Goal: Feedback & Contribution: Submit feedback/report problem

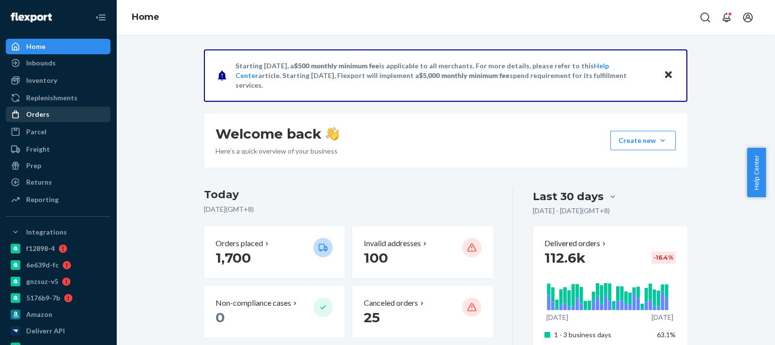
click at [67, 114] on div "Orders" at bounding box center [58, 115] width 103 height 14
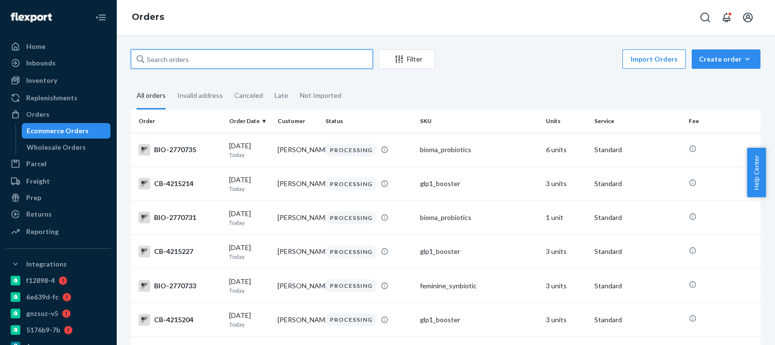
click at [184, 55] on input "text" at bounding box center [252, 58] width 242 height 19
paste input "2728775"
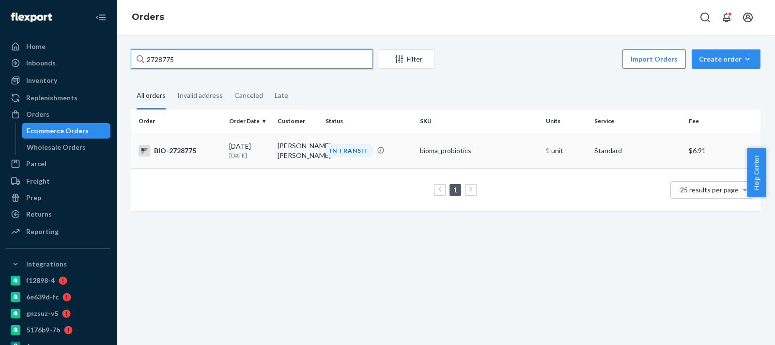
type input "2728775"
click at [261, 158] on p "4 days ago" at bounding box center [249, 155] width 41 height 8
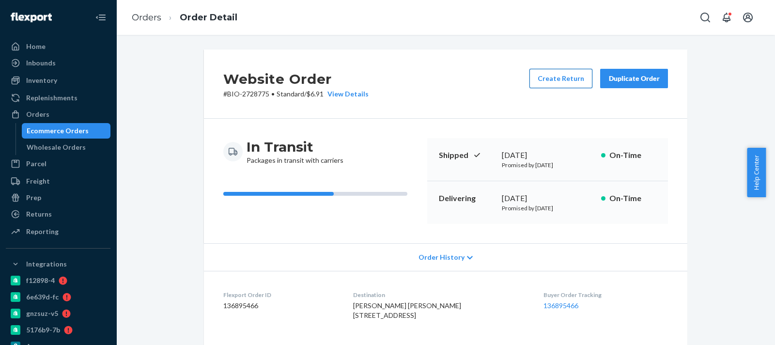
click at [540, 75] on button "Create Return" at bounding box center [560, 78] width 63 height 19
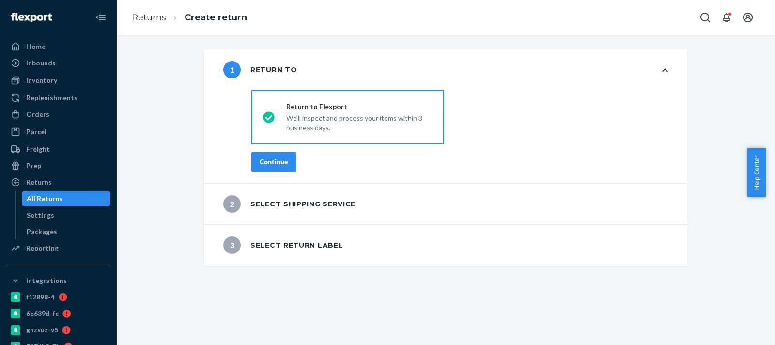
click at [255, 167] on button "Continue" at bounding box center [273, 161] width 45 height 19
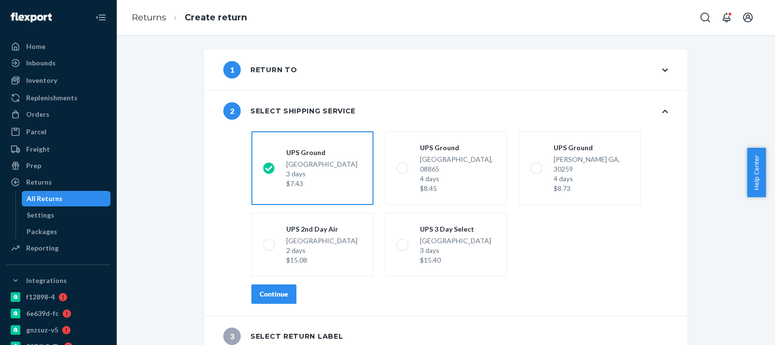
click at [283, 284] on button "Continue" at bounding box center [273, 293] width 45 height 19
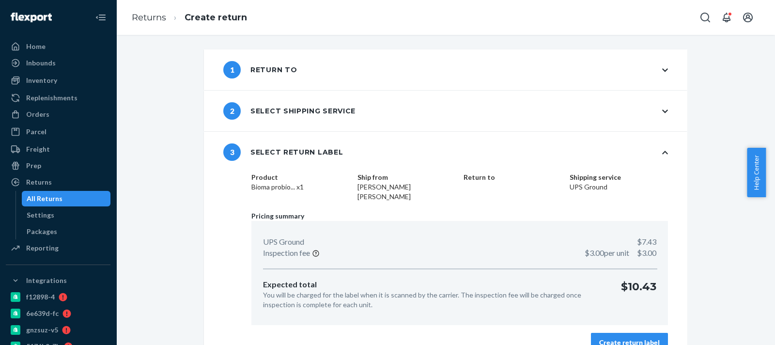
scroll to position [9, 0]
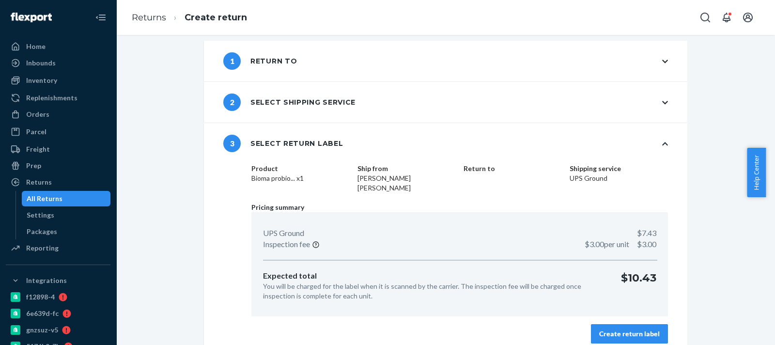
click at [605, 329] on div "Create return label" at bounding box center [629, 334] width 61 height 10
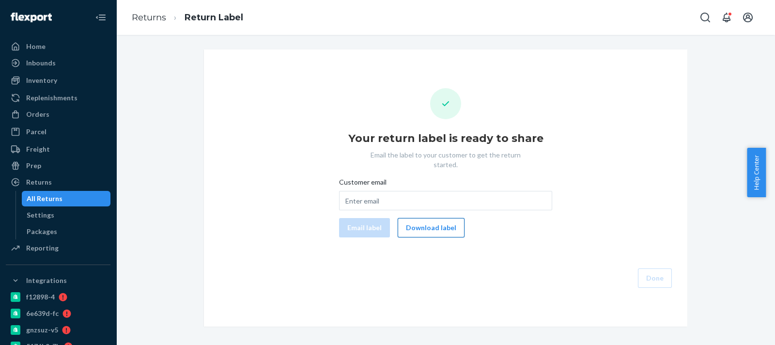
click at [436, 218] on button "Download label" at bounding box center [431, 227] width 67 height 19
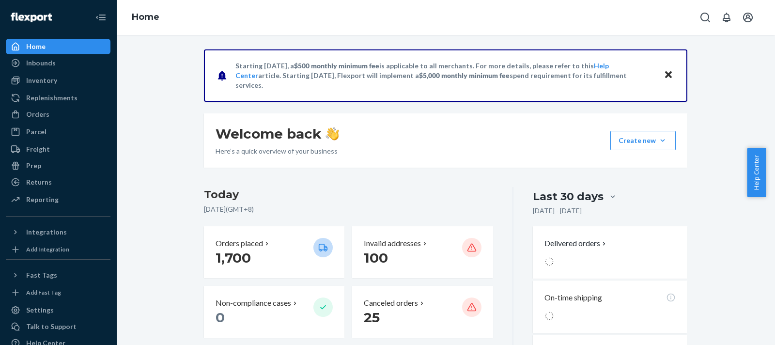
click at [61, 105] on ul "Home Inbounds Shipping Plans Problems Inventory Products Branded Packaging Repl…" at bounding box center [58, 124] width 105 height 170
click at [73, 111] on div "Orders" at bounding box center [58, 115] width 103 height 14
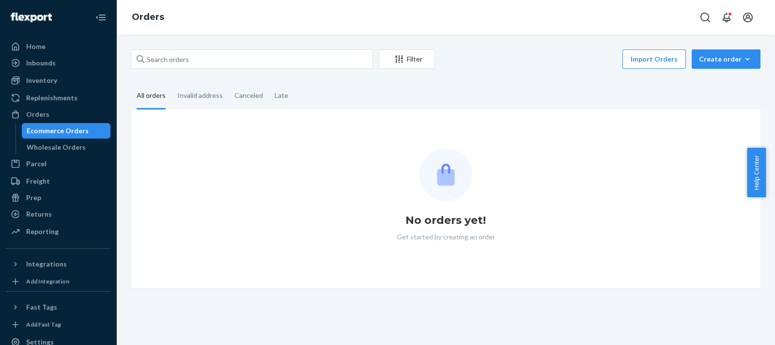
click at [230, 71] on div "Filter Import Orders Create order Ecommerce order Removal order All orders Inva…" at bounding box center [445, 168] width 644 height 239
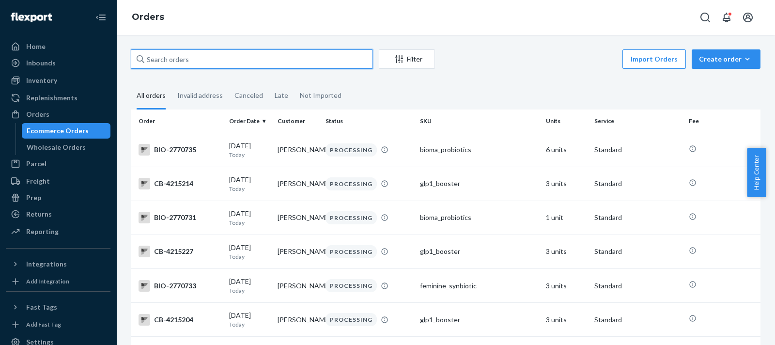
click at [233, 64] on input "text" at bounding box center [252, 58] width 242 height 19
paste input "2472975"
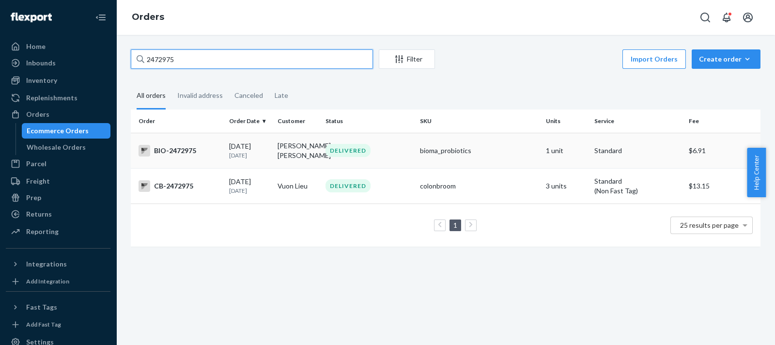
type input "2472975"
click at [245, 150] on div "[DATE] [DATE]" at bounding box center [249, 150] width 41 height 18
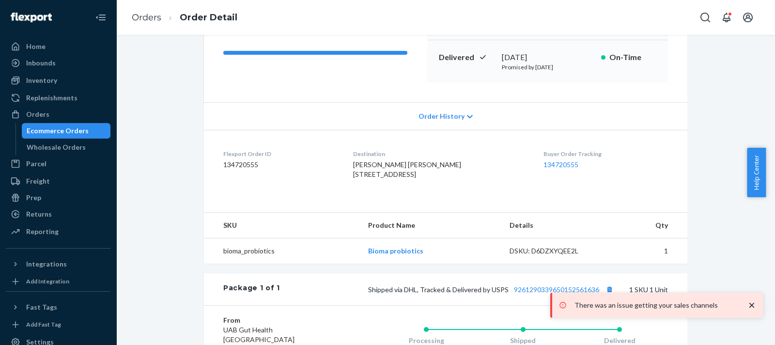
scroll to position [20, 0]
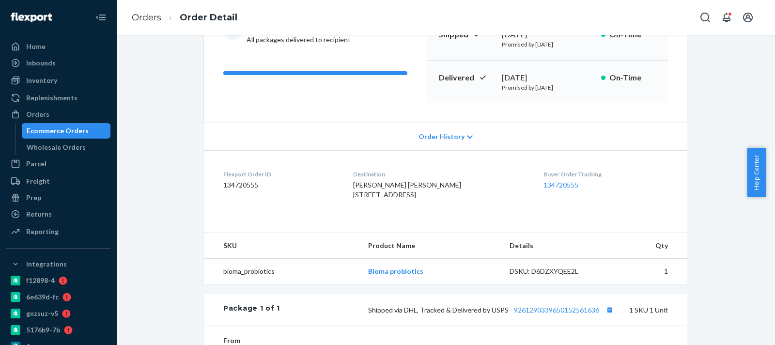
scroll to position [40, 0]
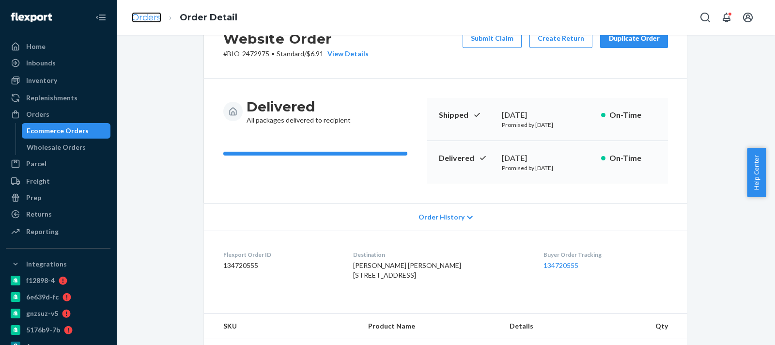
click at [155, 17] on link "Orders" at bounding box center [147, 17] width 30 height 11
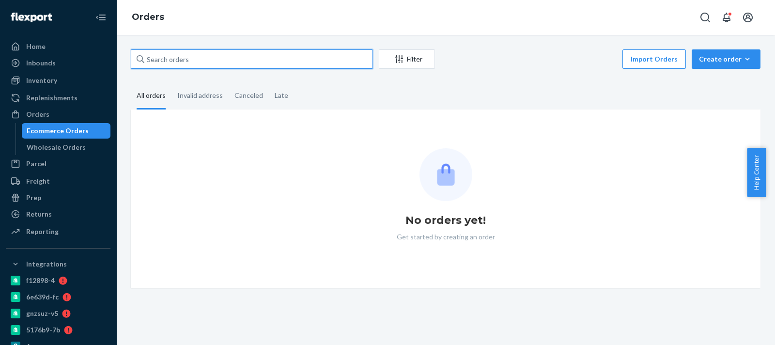
click at [303, 65] on input "text" at bounding box center [252, 58] width 242 height 19
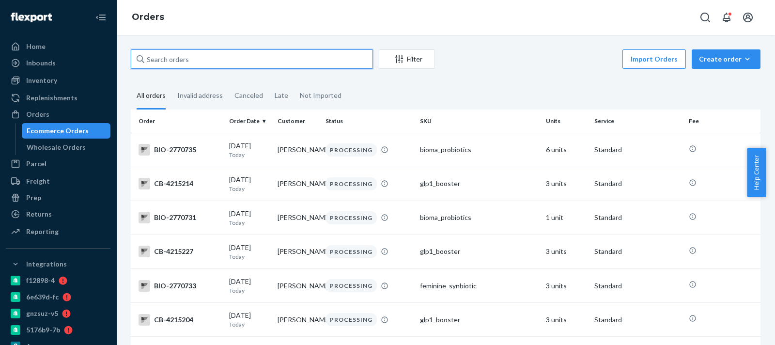
paste input "2202800"
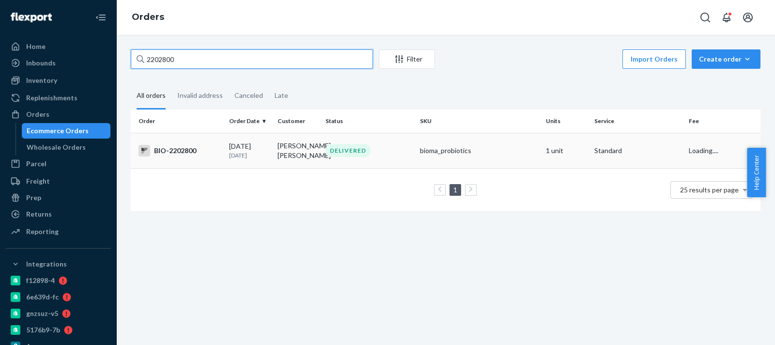
type input "2202800"
click at [293, 142] on td "[PERSON_NAME] [PERSON_NAME]" at bounding box center [298, 150] width 48 height 35
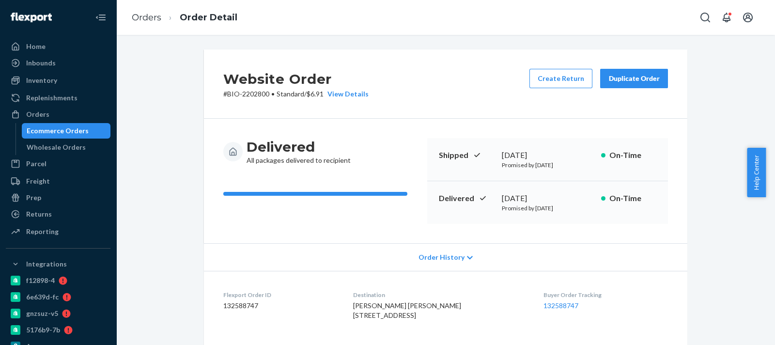
scroll to position [121, 0]
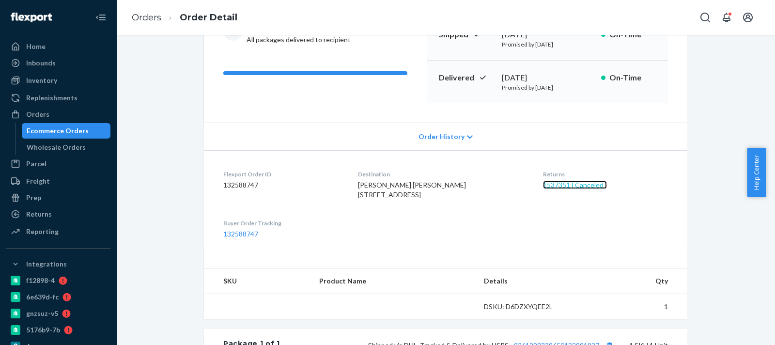
click at [543, 181] on link "1537351 ( Canceled )" at bounding box center [575, 185] width 64 height 8
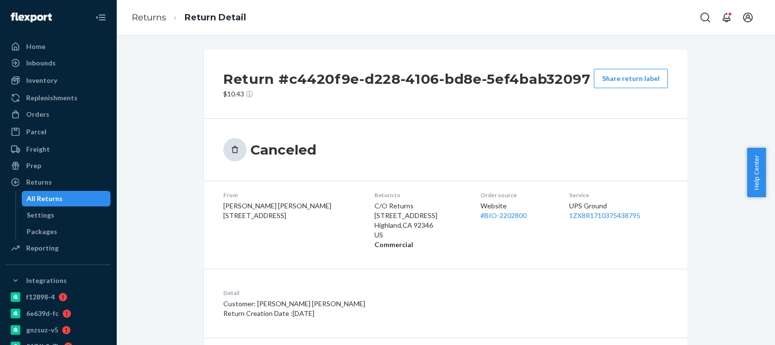
scroll to position [68, 0]
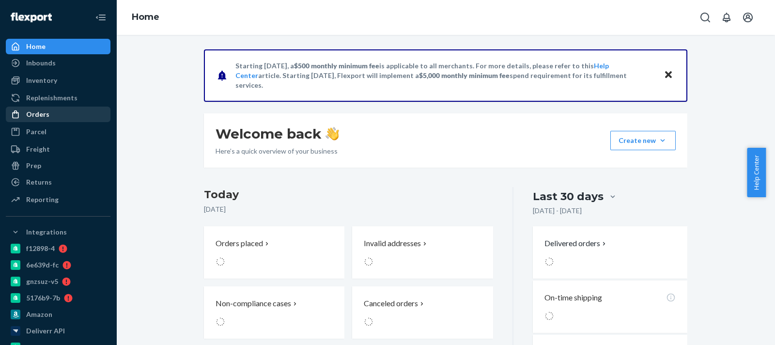
click at [87, 114] on div "Orders" at bounding box center [58, 115] width 103 height 14
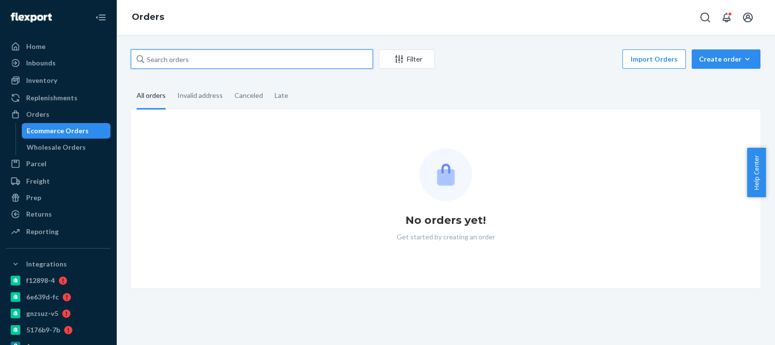
click at [220, 60] on input "text" at bounding box center [252, 58] width 242 height 19
paste input "2750059"
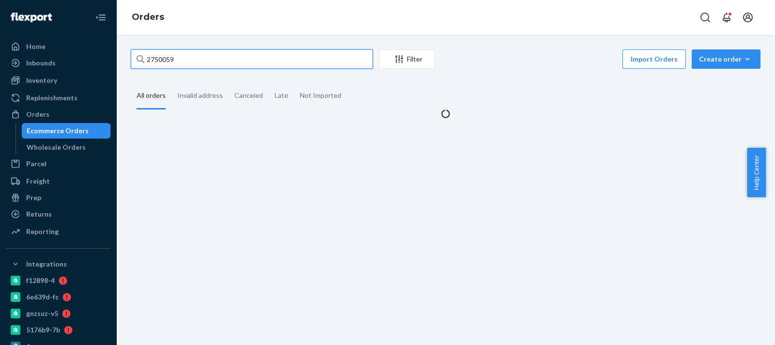
type input "2750059"
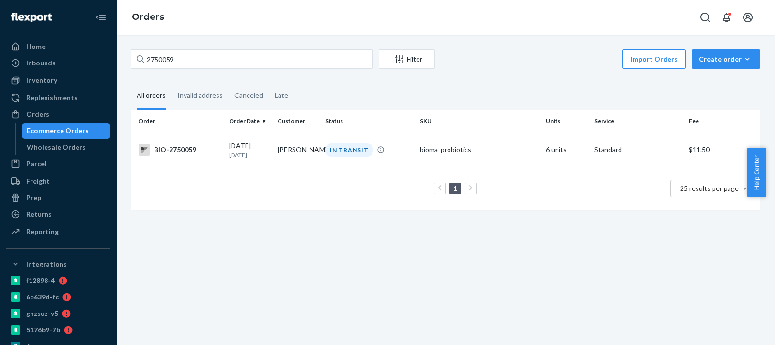
click at [312, 278] on div "2750059 Filter Import Orders Create order Ecommerce order Removal order All ord…" at bounding box center [445, 190] width 659 height 310
click at [304, 155] on td "Susan Kolker" at bounding box center [298, 150] width 48 height 34
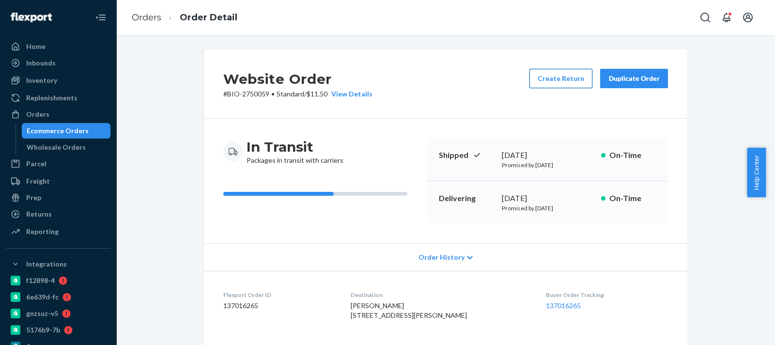
click at [551, 84] on button "Create Return" at bounding box center [560, 78] width 63 height 19
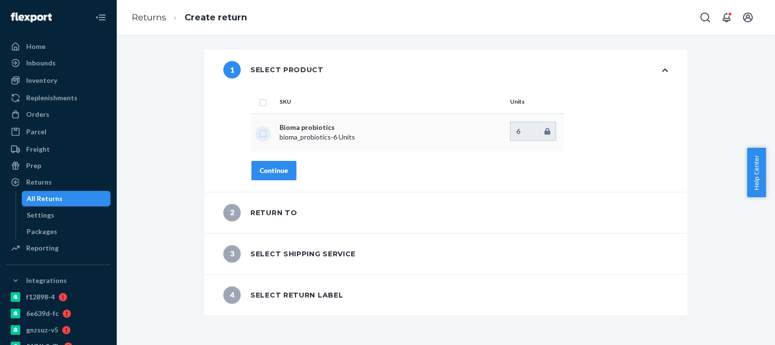
click at [259, 131] on input "checkbox" at bounding box center [263, 132] width 8 height 10
checkbox input "true"
click at [269, 179] on button "Continue" at bounding box center [273, 170] width 45 height 19
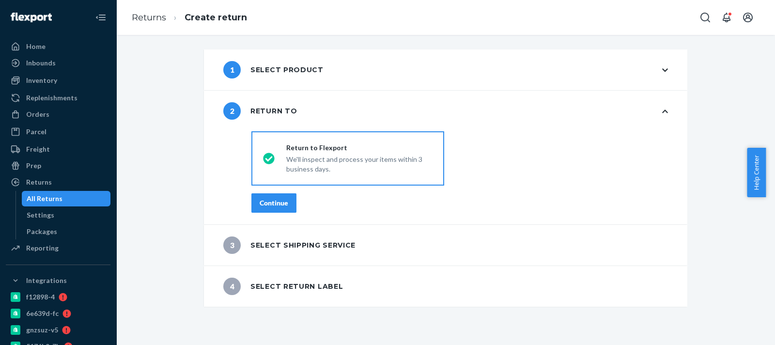
click at [275, 202] on div "Continue" at bounding box center [274, 203] width 29 height 10
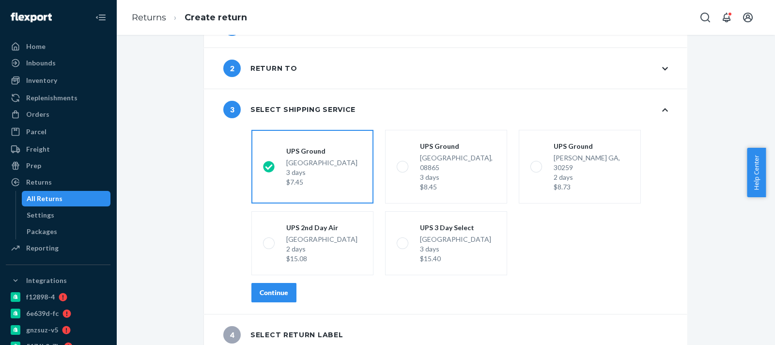
click at [272, 283] on button "Continue" at bounding box center [273, 292] width 45 height 19
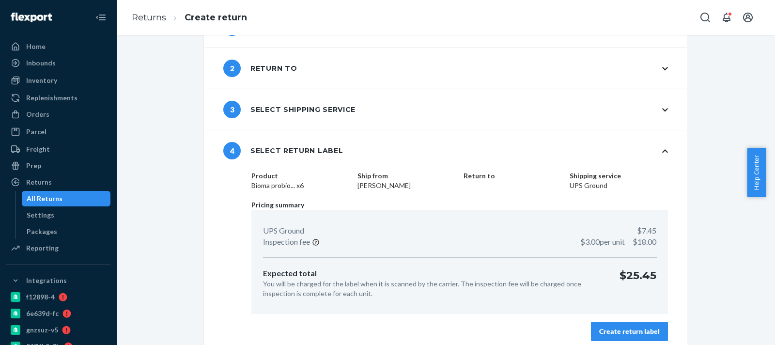
scroll to position [50, 0]
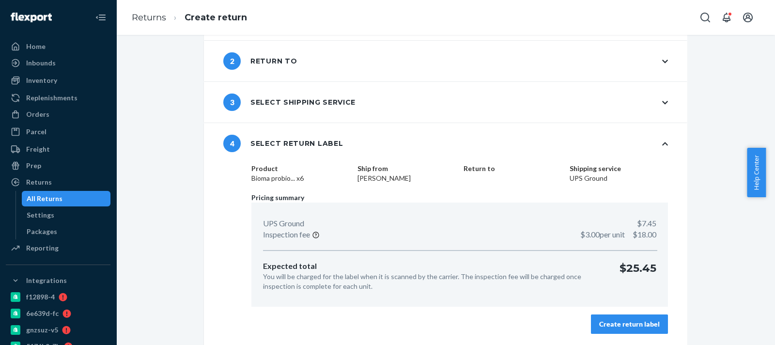
click at [611, 320] on div "Create return label" at bounding box center [629, 324] width 61 height 10
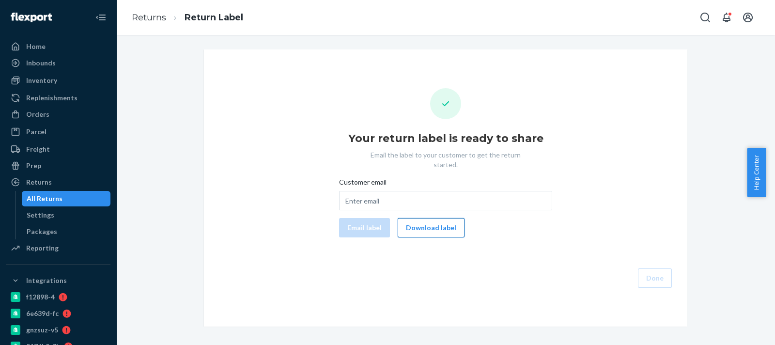
click at [421, 218] on button "Download label" at bounding box center [431, 227] width 67 height 19
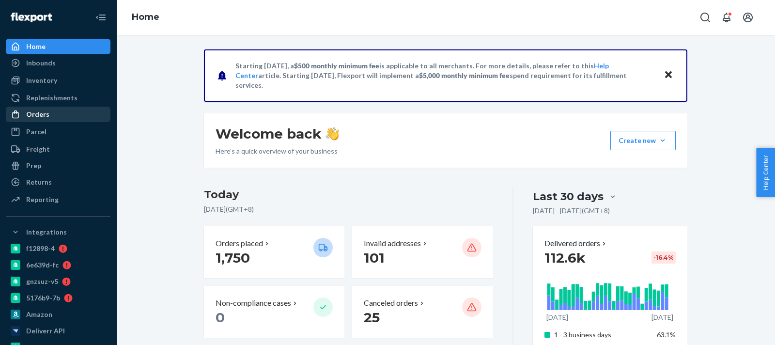
click at [57, 122] on link "Orders" at bounding box center [58, 114] width 105 height 15
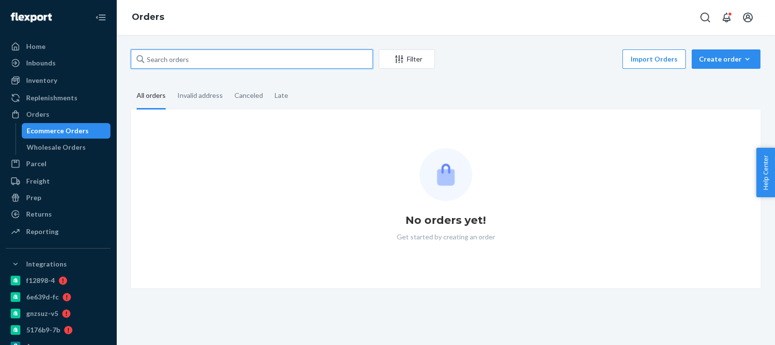
click at [207, 68] on input "text" at bounding box center [252, 58] width 242 height 19
paste input "2718089"
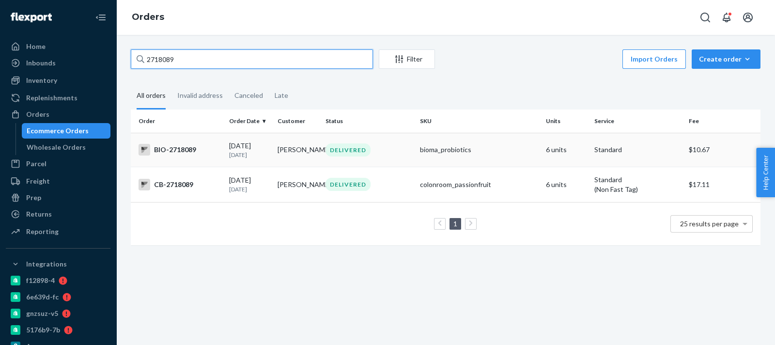
type input "2718089"
click at [235, 144] on div "[DATE] [DATE]" at bounding box center [249, 150] width 41 height 18
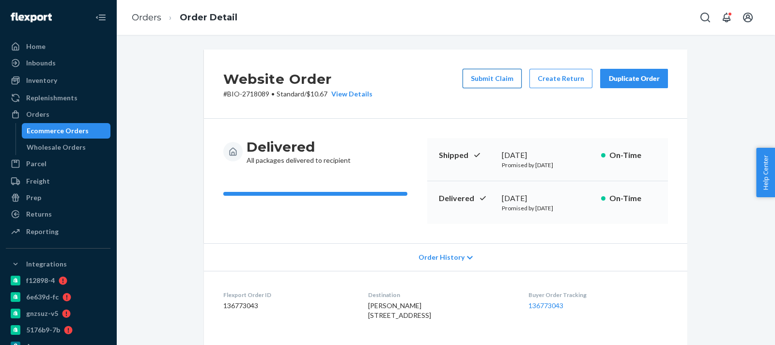
click at [494, 81] on button "Submit Claim" at bounding box center [492, 78] width 59 height 19
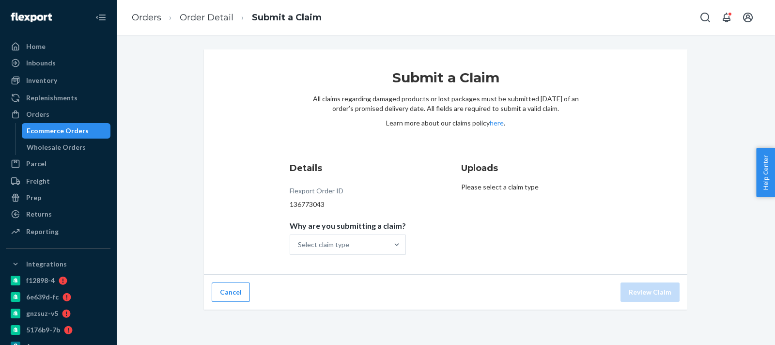
click at [360, 258] on div "Details Flexport Order ID 136773043 Why are you submitting a claim? Select clai…" at bounding box center [360, 208] width 140 height 105
click at [358, 247] on div "Select claim type" at bounding box center [339, 244] width 98 height 19
click at [299, 247] on input "Why are you submitting a claim? Select claim type" at bounding box center [298, 245] width 1 height 10
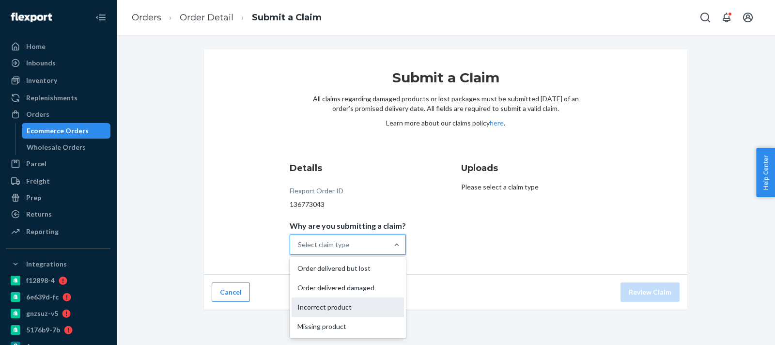
click at [323, 303] on div "Incorrect product" at bounding box center [348, 306] width 112 height 19
click at [299, 249] on input "Why are you submitting a claim? option Incorrect product focused, 3 of 4. 4 res…" at bounding box center [298, 245] width 1 height 10
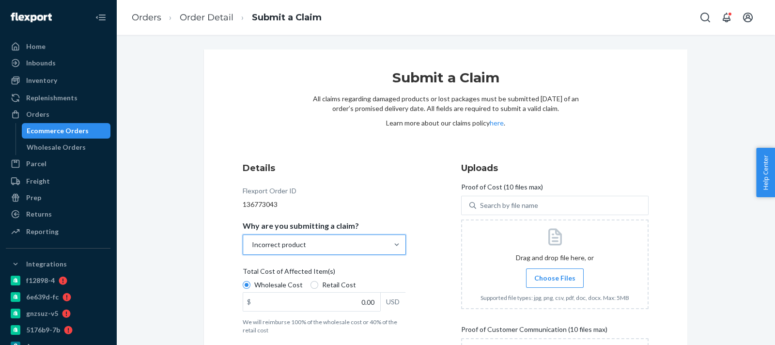
scroll to position [121, 0]
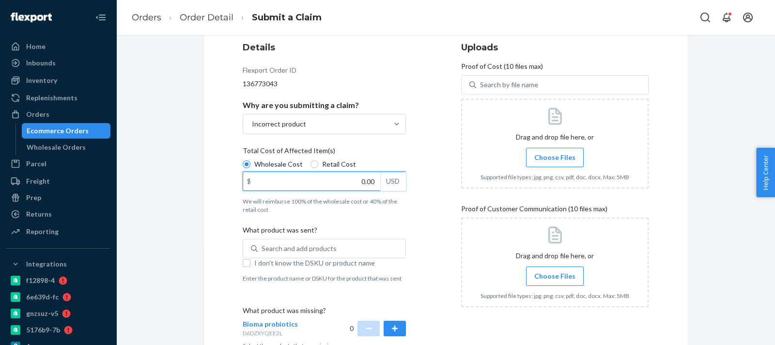
click at [345, 183] on input "0.00" at bounding box center [311, 181] width 137 height 18
click at [549, 154] on span "Choose Files" at bounding box center [554, 158] width 41 height 10
click at [555, 154] on input "Choose Files" at bounding box center [555, 157] width 0 height 11
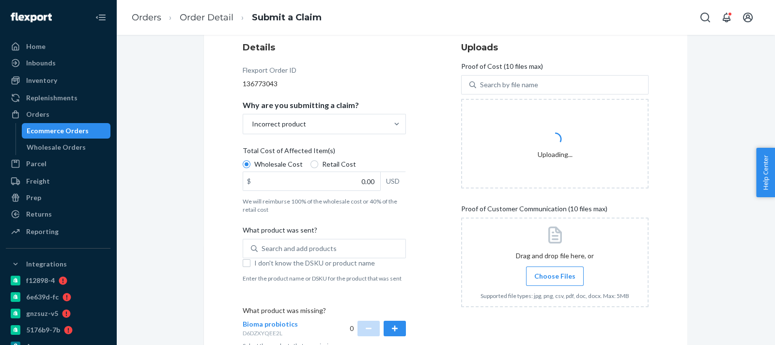
scroll to position [180, 0]
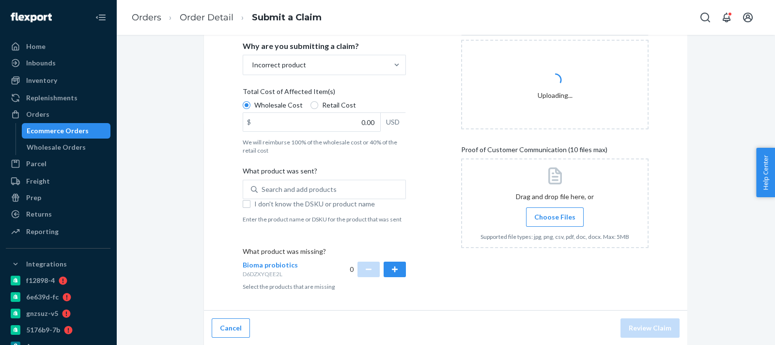
click at [537, 221] on label "Choose Files" at bounding box center [555, 216] width 58 height 19
click at [555, 221] on input "Choose Files" at bounding box center [555, 217] width 0 height 11
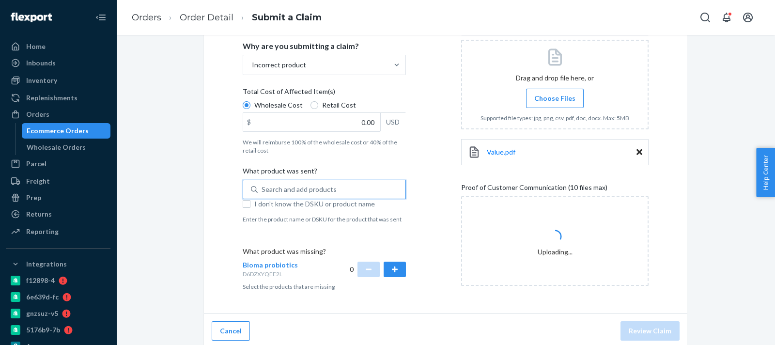
click at [343, 189] on div "Search and add products" at bounding box center [332, 189] width 148 height 17
click at [262, 189] on input "0 results available. Use Up and Down to choose options, press Enter to select t…" at bounding box center [262, 190] width 1 height 10
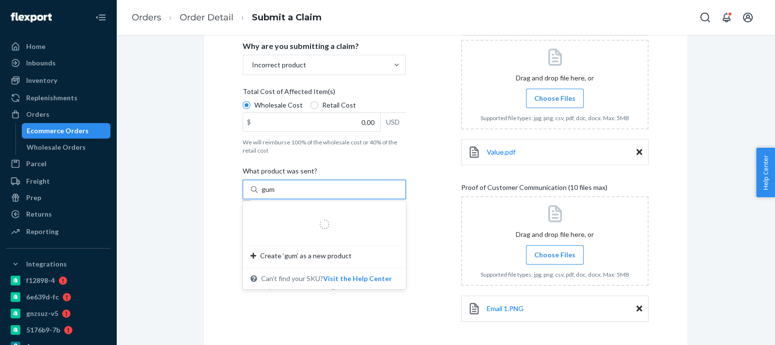
type input "[PERSON_NAME]"
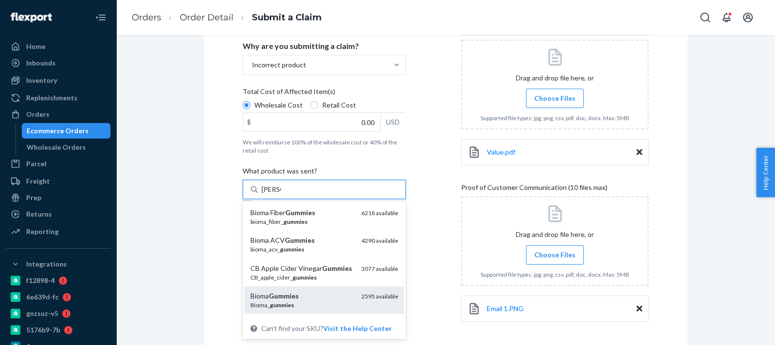
click at [308, 301] on div "Bioma Gummies" at bounding box center [301, 296] width 103 height 10
click at [281, 194] on input "[PERSON_NAME]" at bounding box center [271, 190] width 19 height 10
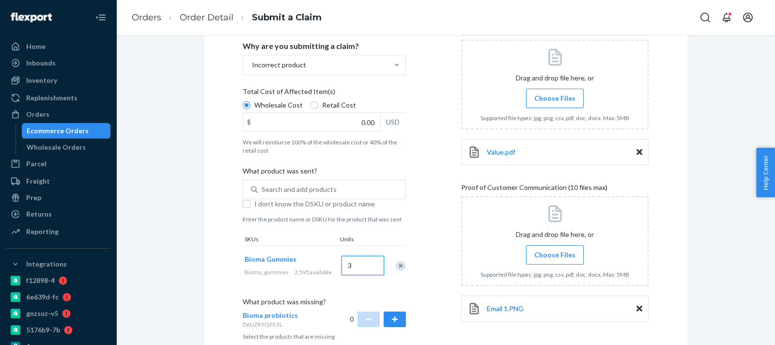
scroll to position [220, 0]
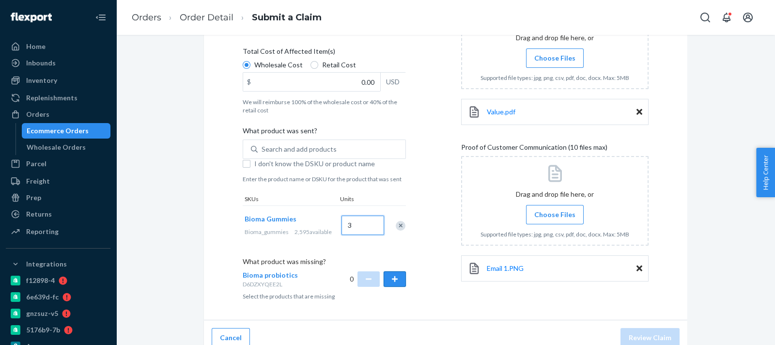
type input "3"
click at [394, 281] on button "button" at bounding box center [395, 278] width 22 height 15
click at [333, 91] on div "Wholesale Cost Retail Cost $ 0.00 USD" at bounding box center [324, 77] width 163 height 34
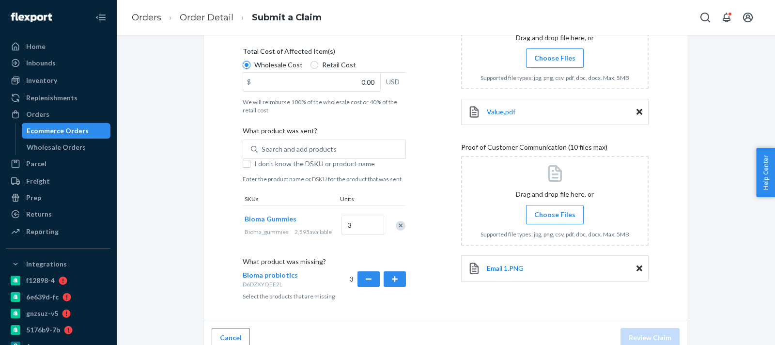
click at [250, 69] on input "Wholesale Cost" at bounding box center [247, 65] width 8 height 8
click at [332, 80] on input "0.00" at bounding box center [311, 82] width 137 height 18
paste input "69.36"
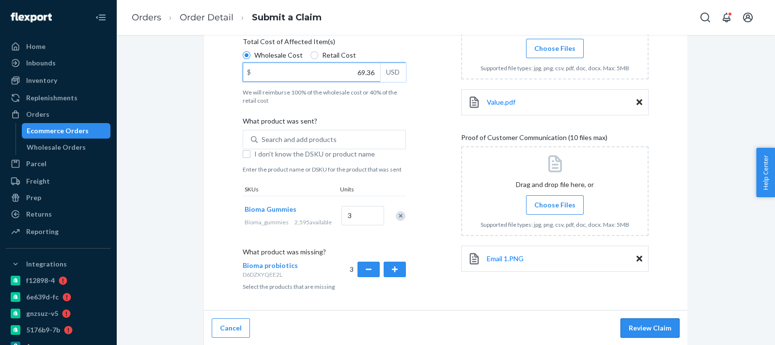
type input "69.36"
click at [633, 318] on button "Review Claim" at bounding box center [649, 327] width 59 height 19
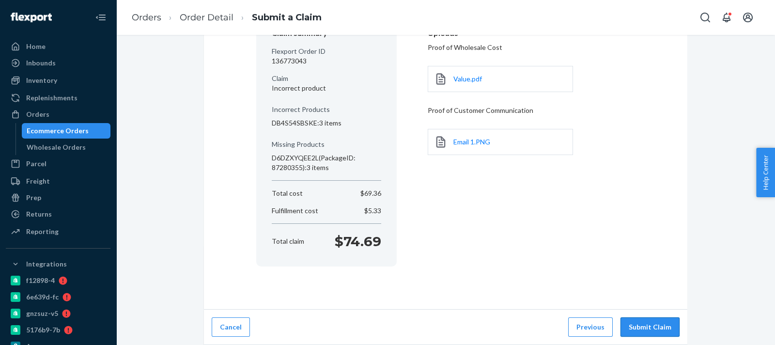
scroll to position [104, 0]
click at [637, 318] on button "Submit Claim" at bounding box center [649, 327] width 59 height 19
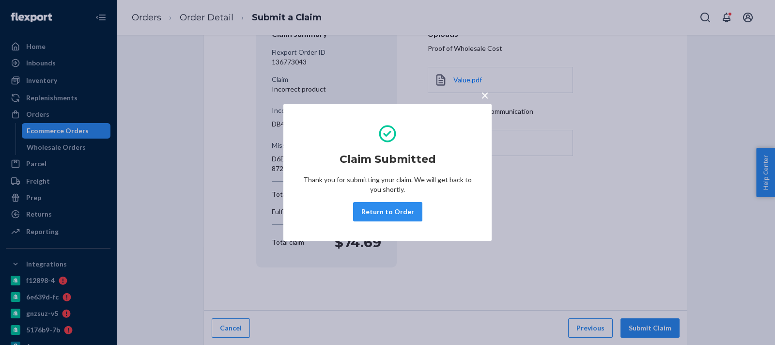
click at [598, 203] on div "× Claim Submitted Thank you for submitting your claim. We will get back to you …" at bounding box center [387, 172] width 775 height 345
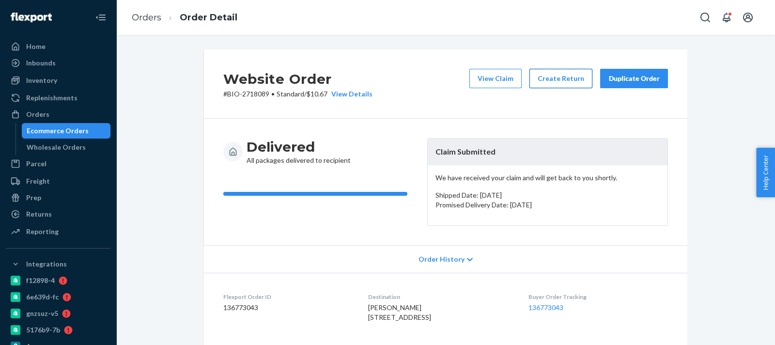
click at [560, 84] on button "Create Return" at bounding box center [560, 78] width 63 height 19
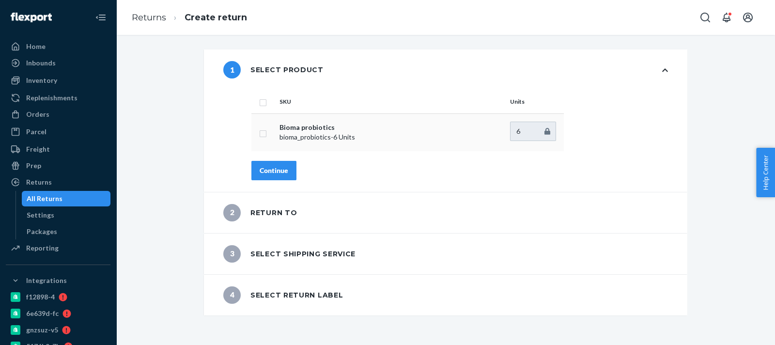
click at [262, 132] on td at bounding box center [263, 132] width 24 height 38
click at [259, 132] on input "checkbox" at bounding box center [263, 132] width 8 height 10
checkbox input "true"
drag, startPoint x: 530, startPoint y: 132, endPoint x: 380, endPoint y: 128, distance: 150.7
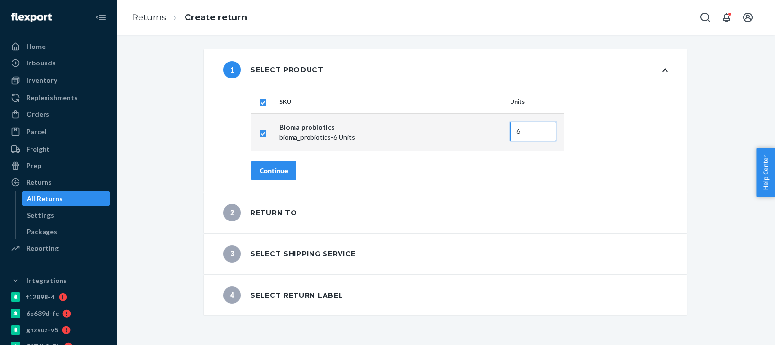
click at [380, 128] on tr "Bioma probiotics bioma_probiotics - 6 Units 6" at bounding box center [407, 132] width 312 height 38
type input "3"
click at [262, 173] on div "Continue" at bounding box center [274, 171] width 29 height 10
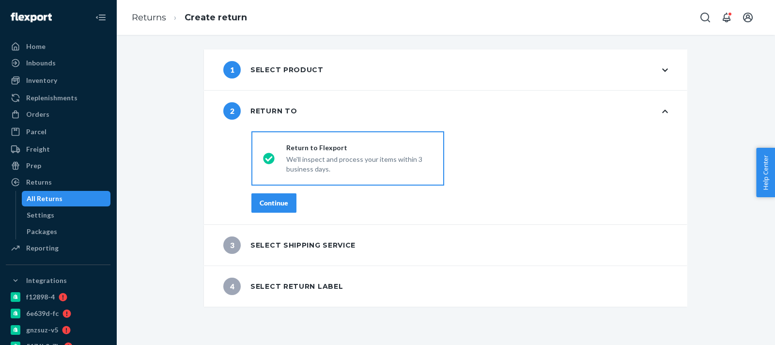
click at [270, 202] on div "Continue" at bounding box center [274, 203] width 29 height 10
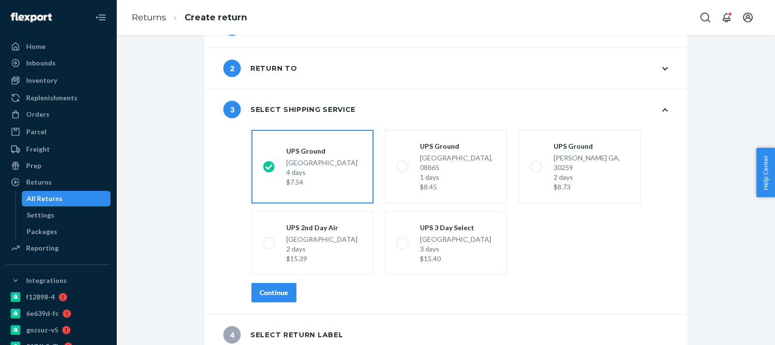
click at [264, 288] on div "Continue" at bounding box center [274, 293] width 29 height 10
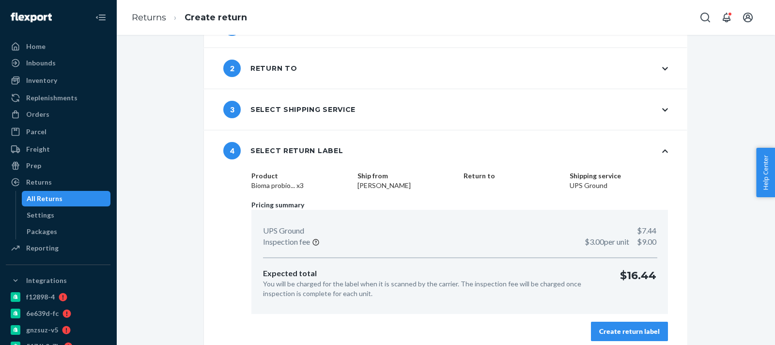
scroll to position [50, 0]
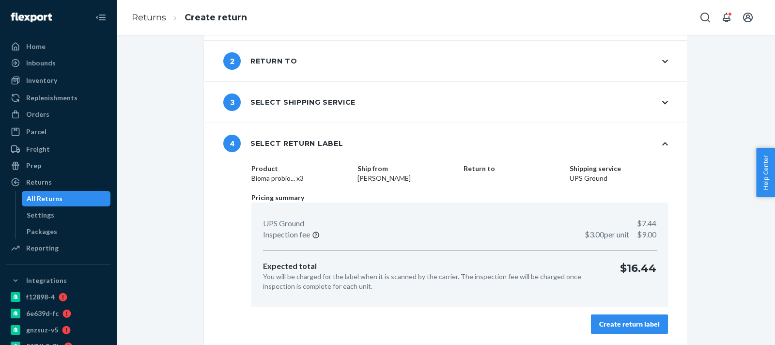
click at [599, 316] on button "Create return label" at bounding box center [629, 323] width 77 height 19
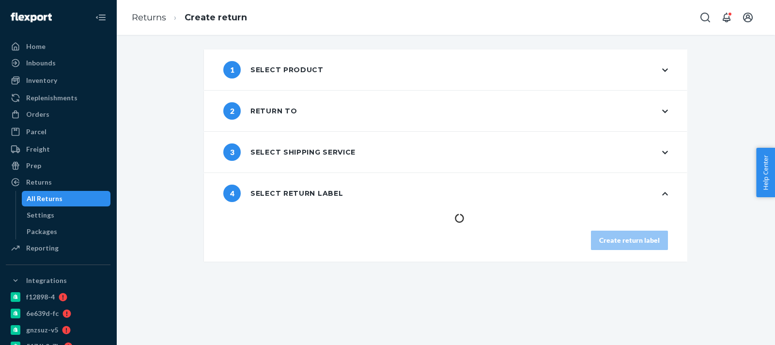
scroll to position [0, 0]
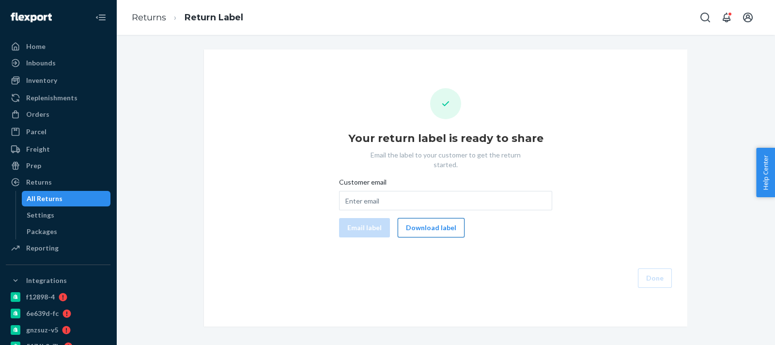
click at [417, 218] on button "Download label" at bounding box center [431, 227] width 67 height 19
